Goal: Browse casually

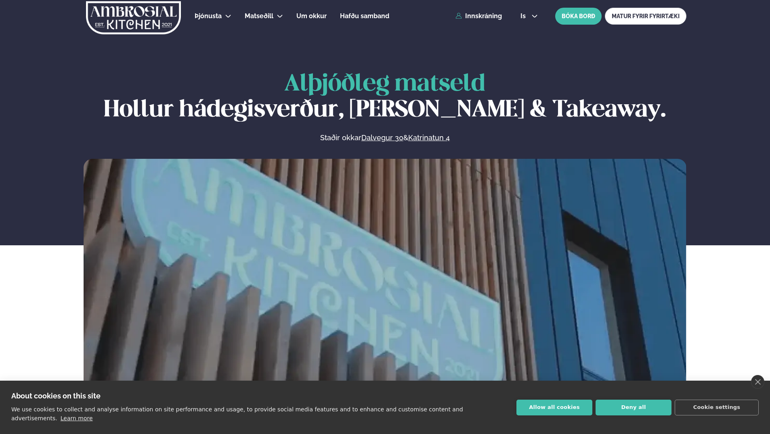
scroll to position [364, 0]
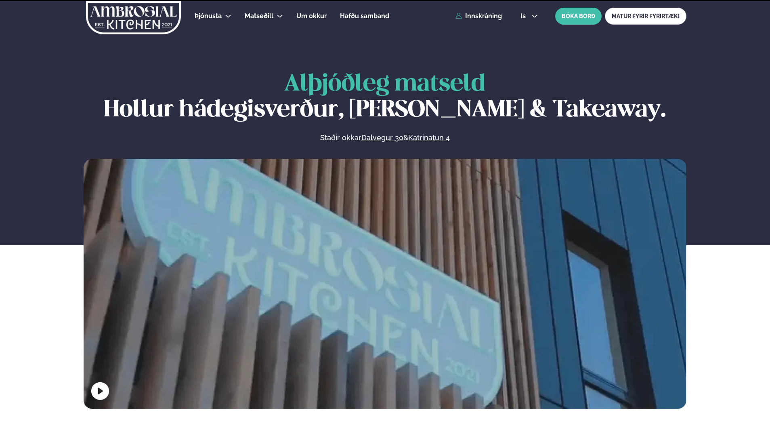
scroll to position [364, 0]
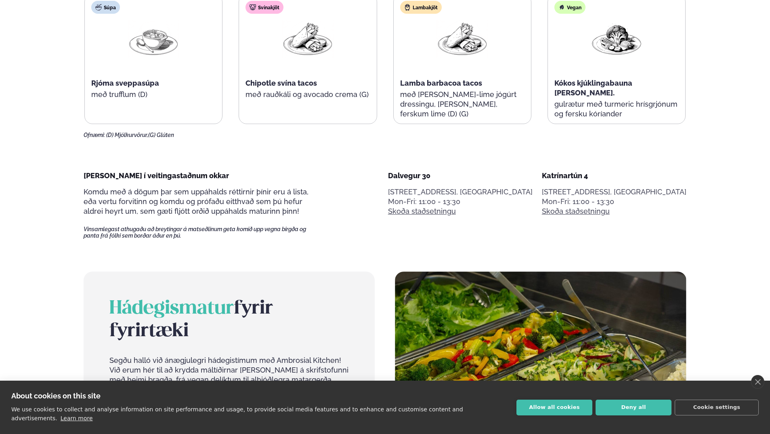
scroll to position [207, 0]
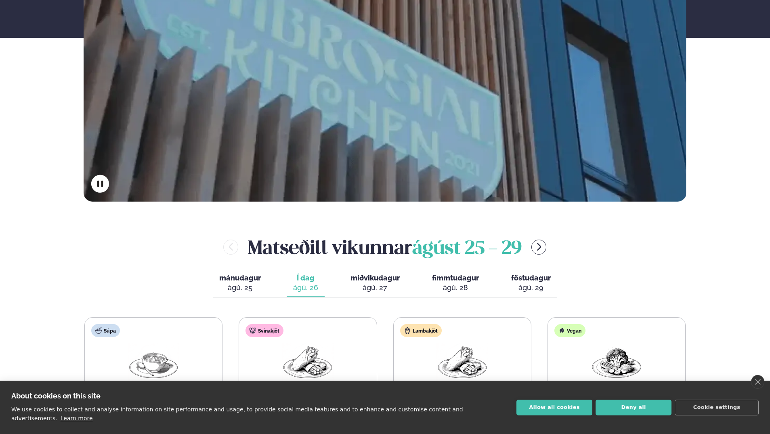
click at [14, 183] on div "Alþjóðleg matseld Hollur hádegisverður, Veitingar & Takeaway. Staðir okkar Dalv…" at bounding box center [385, 32] width 770 height 337
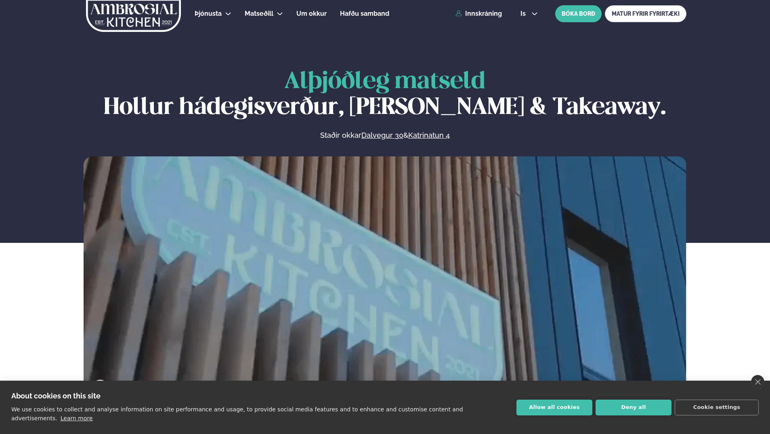
scroll to position [0, 0]
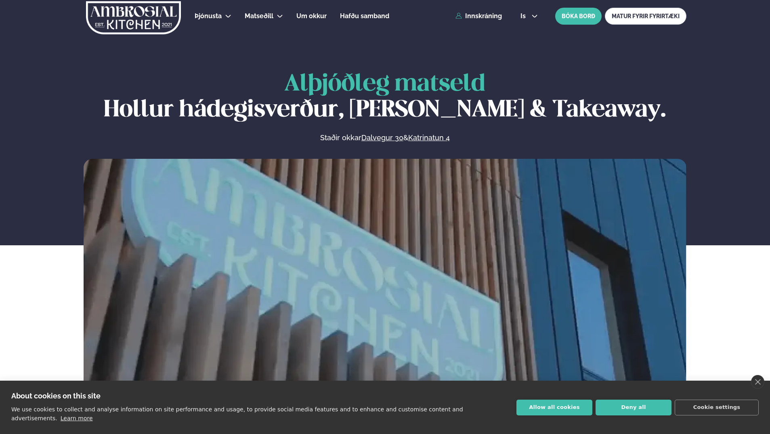
click at [701, 268] on div "Alþjóðleg matseld Hollur hádegisverður, Veitingar & Takeaway. Staðir okkar Dalv…" at bounding box center [385, 239] width 652 height 337
